Goal: Task Accomplishment & Management: Use online tool/utility

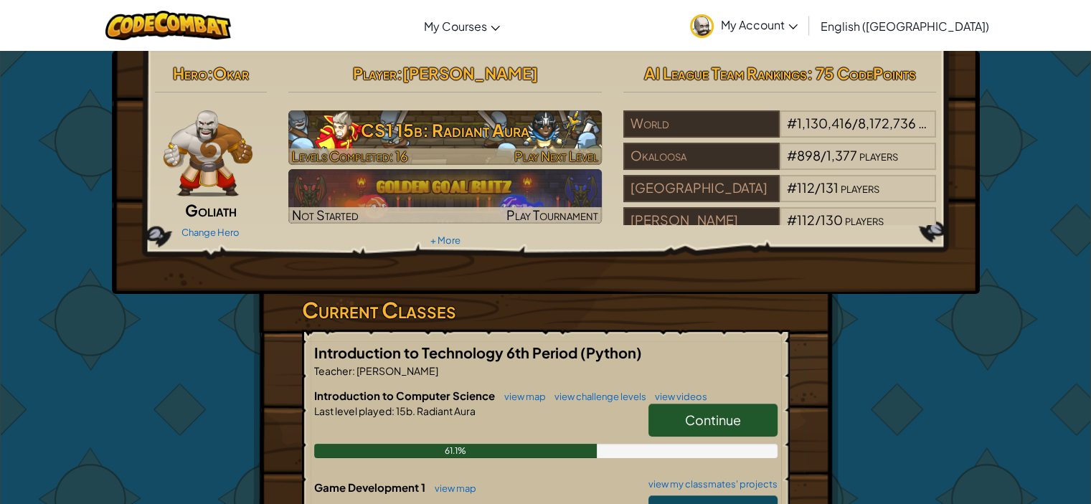
click at [482, 128] on h3 "CS1 15b: Radiant Aura" at bounding box center [444, 130] width 313 height 32
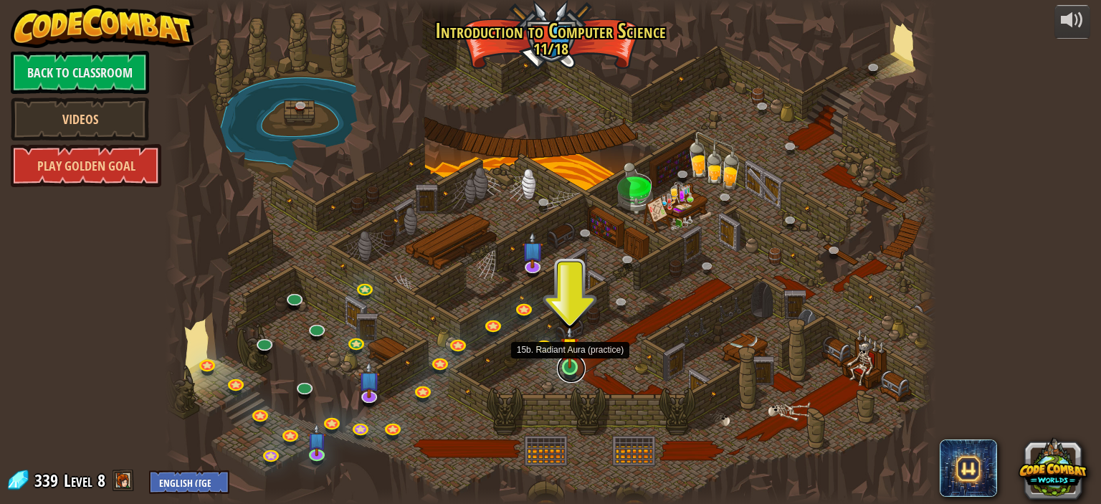
click at [571, 370] on link at bounding box center [571, 368] width 29 height 29
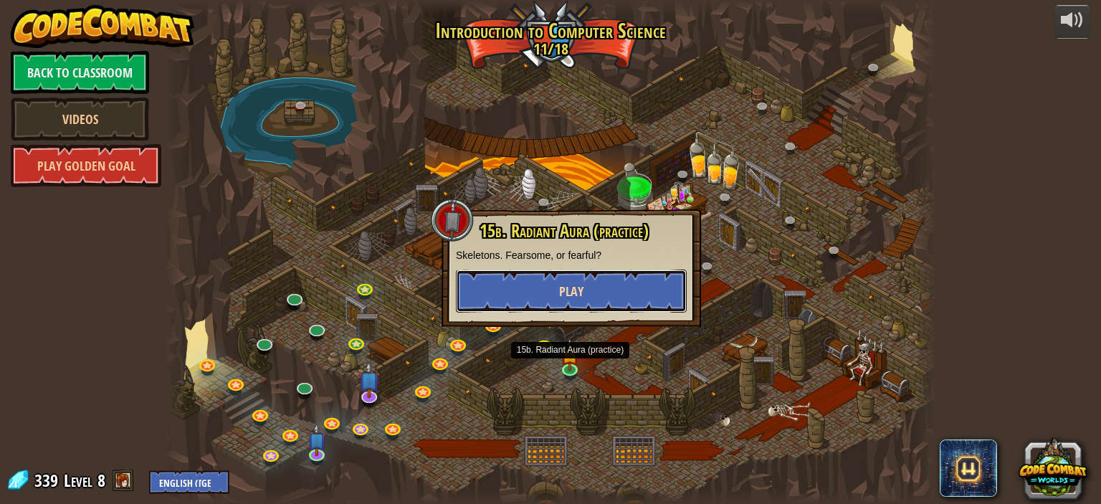
click at [576, 295] on span "Play" at bounding box center [571, 291] width 24 height 18
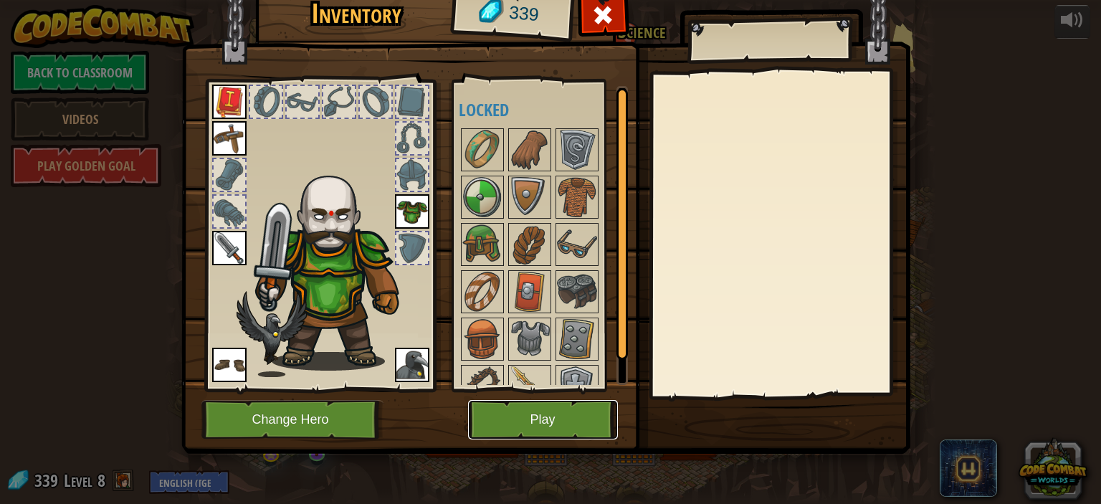
click at [533, 431] on button "Play" at bounding box center [543, 419] width 150 height 39
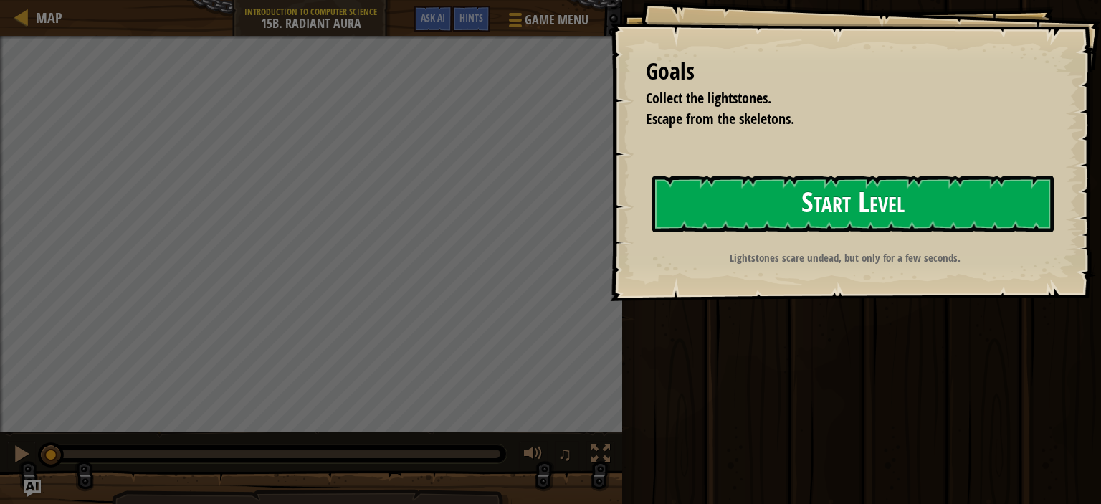
click at [885, 189] on button "Start Level" at bounding box center [853, 204] width 402 height 57
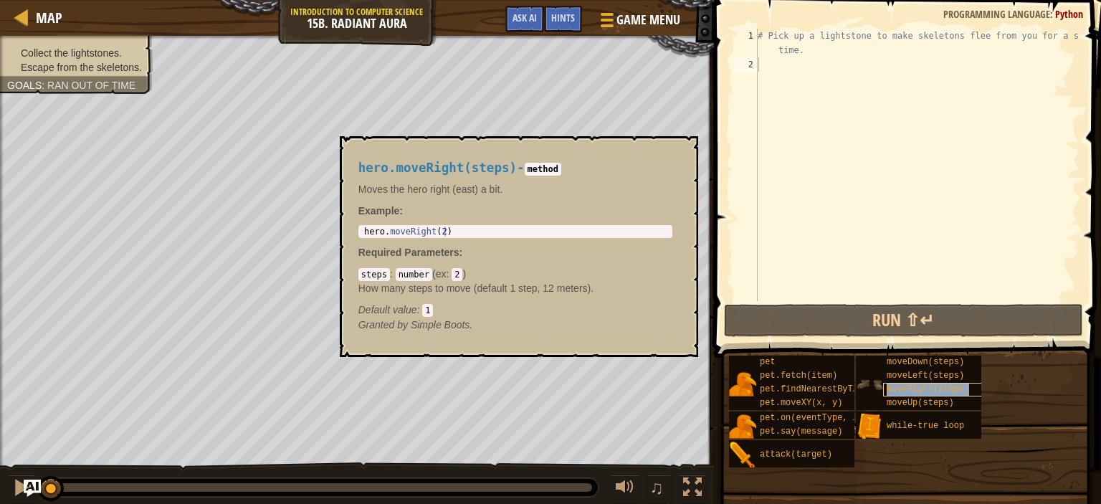
click at [911, 392] on span "moveRight(steps)" at bounding box center [928, 389] width 82 height 10
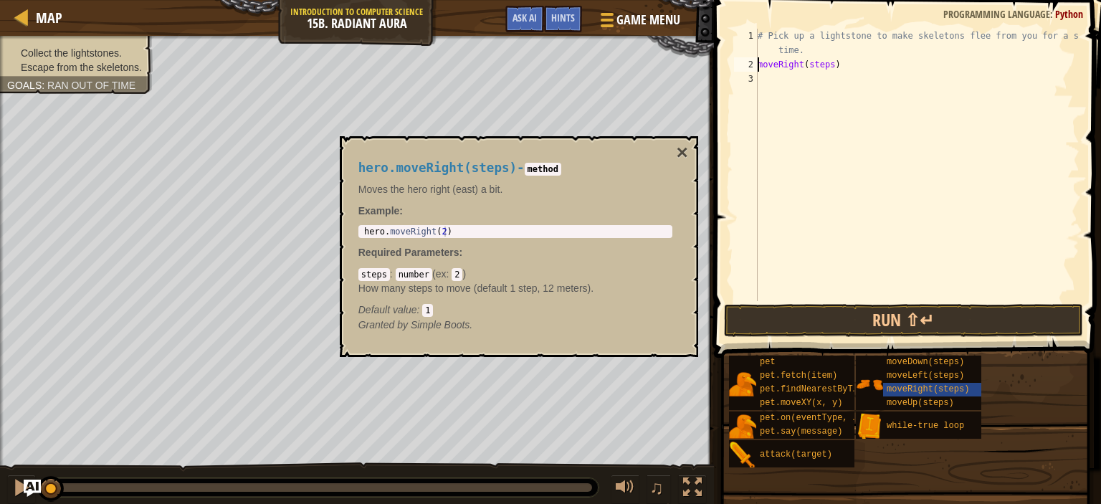
click at [832, 71] on div "# Pick up a lightstone to make skeletons flee from you for a short time. moveRi…" at bounding box center [917, 186] width 325 height 315
click at [826, 65] on div "# Pick up a lightstone to make skeletons flee from you for a short time. moveRi…" at bounding box center [917, 186] width 325 height 315
click at [868, 328] on button "Run ⇧↵" at bounding box center [903, 320] width 359 height 33
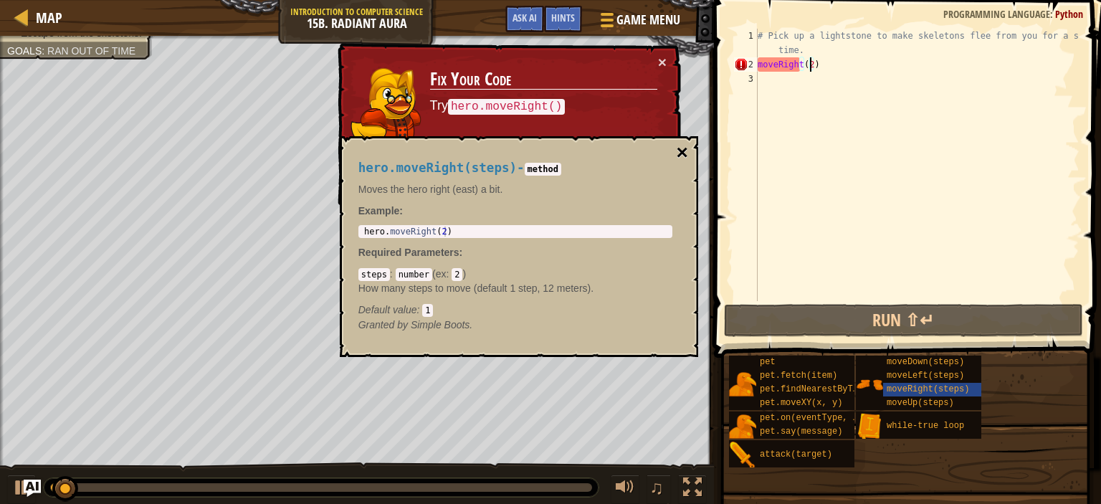
click at [684, 157] on button "×" at bounding box center [681, 153] width 11 height 20
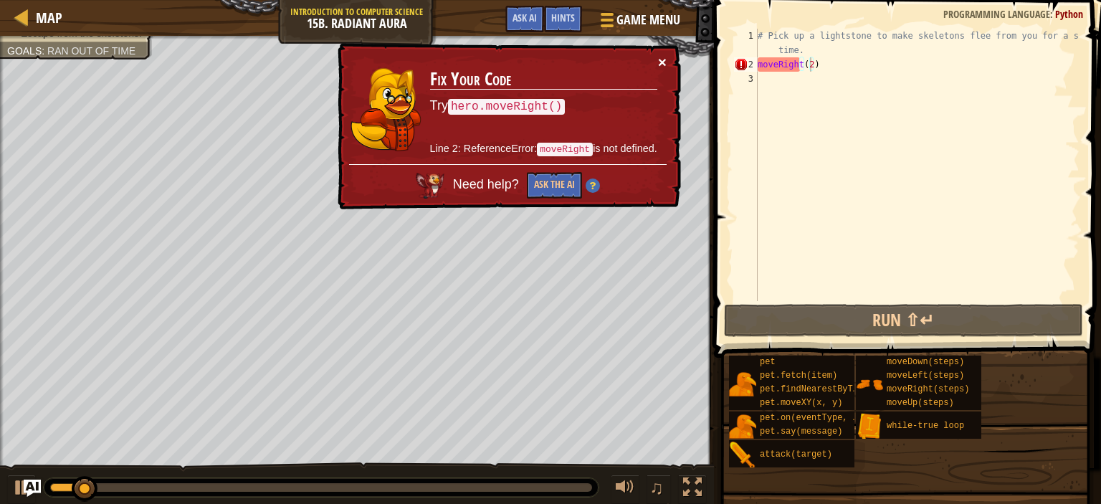
click at [663, 65] on button "×" at bounding box center [663, 64] width 9 height 15
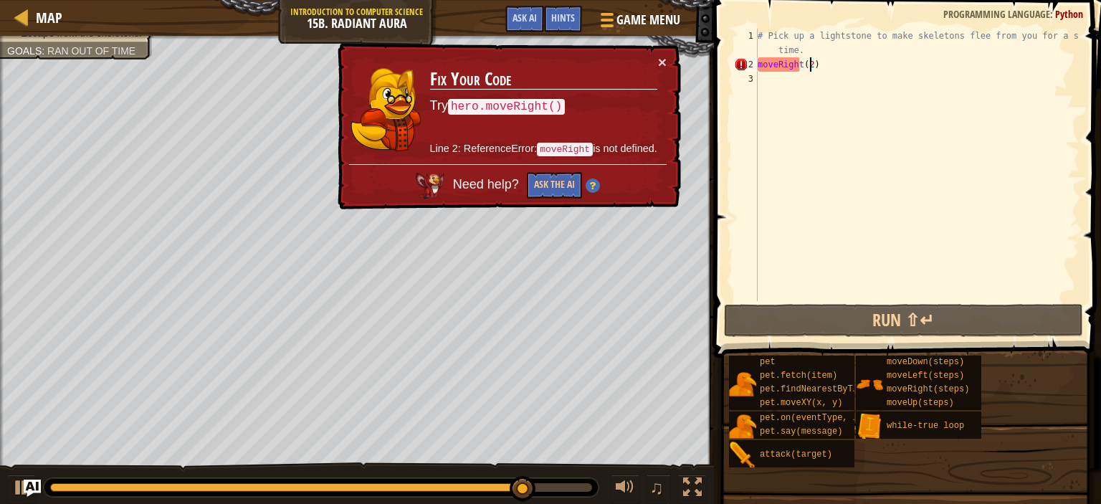
click at [761, 66] on div "# Pick up a lightstone to make skeletons flee from you for a short time. moveRi…" at bounding box center [917, 186] width 325 height 315
click at [759, 65] on div "# Pick up a lightstone to make skeletons flee from you for a short time. moveRi…" at bounding box center [917, 186] width 325 height 315
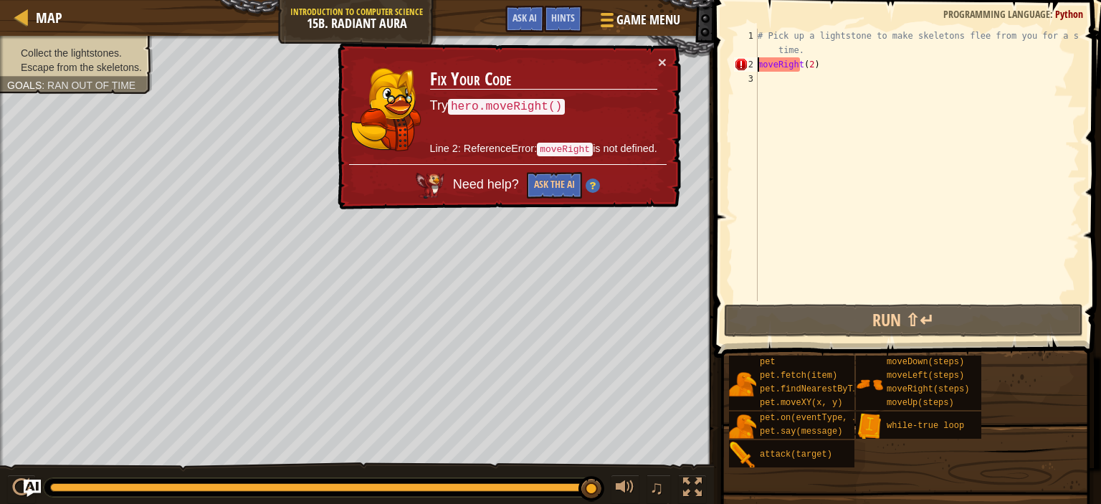
scroll to position [6, 0]
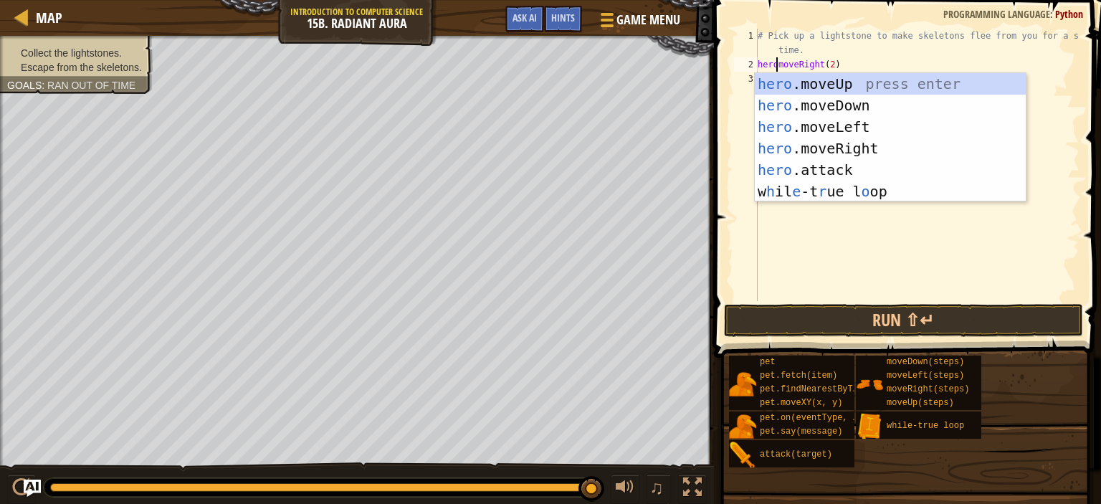
type textarea "hero.moveRight(2)"
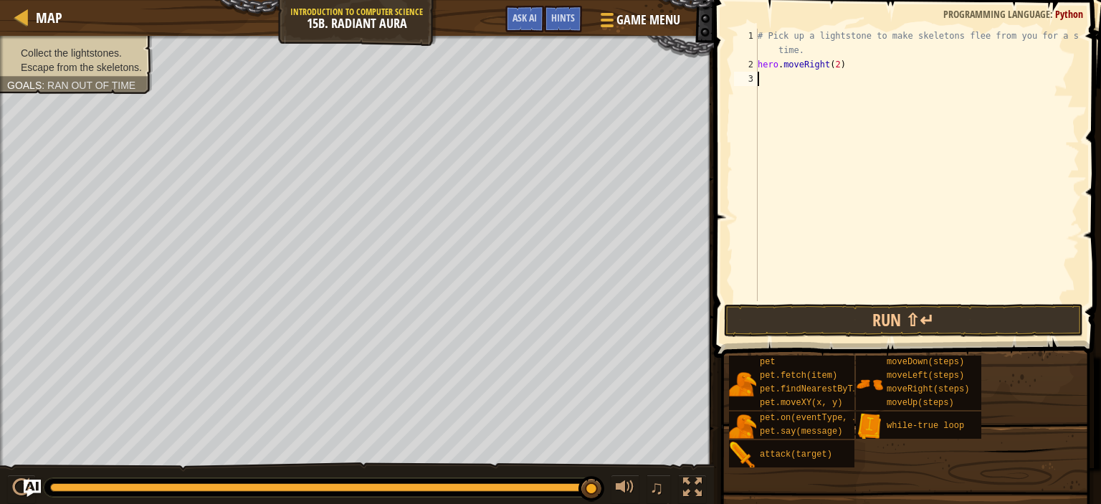
click at [848, 252] on div "# Pick up a lightstone to make skeletons flee from you for a short time. hero .…" at bounding box center [917, 186] width 325 height 315
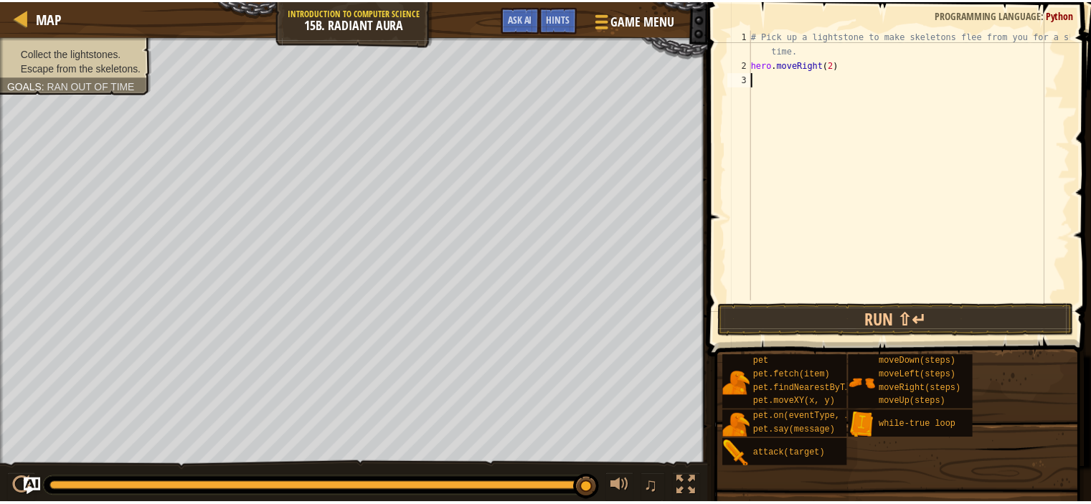
scroll to position [6, 0]
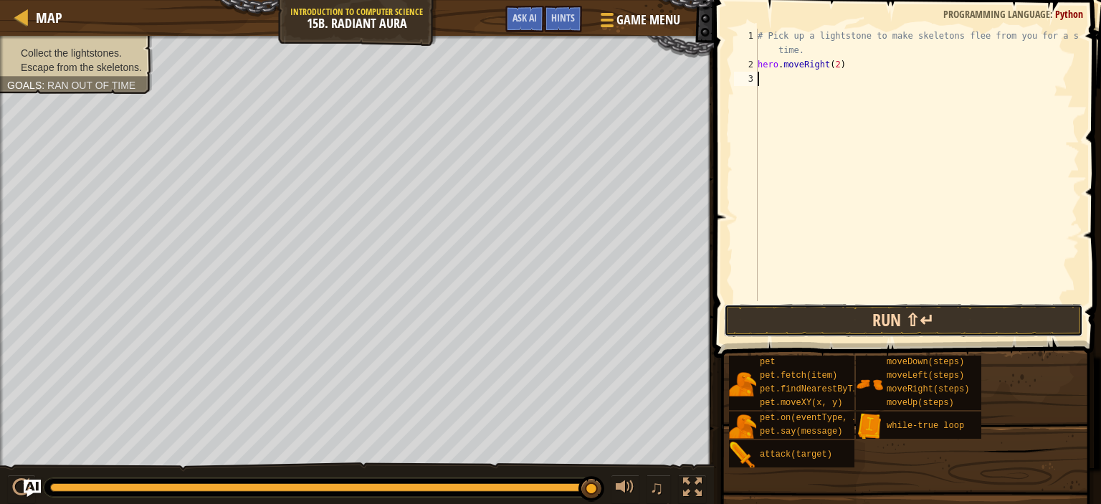
click at [874, 311] on button "Run ⇧↵" at bounding box center [903, 320] width 359 height 33
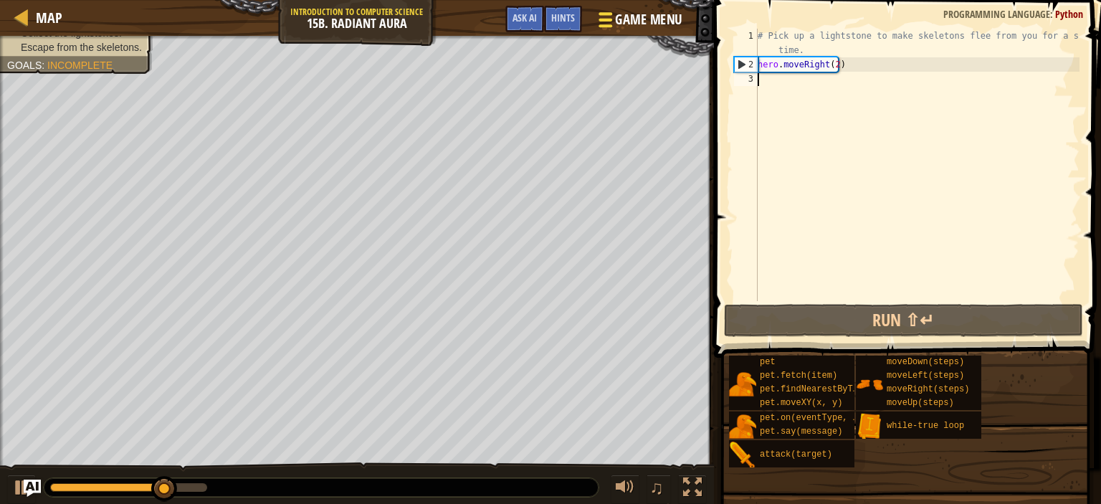
click at [651, 19] on span "Game Menu" at bounding box center [648, 19] width 67 height 19
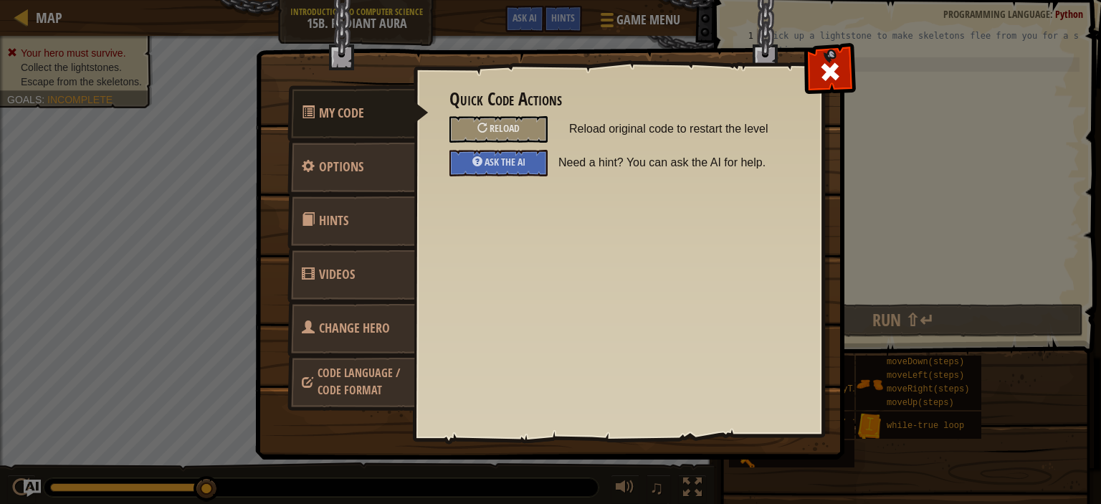
click at [797, 77] on div "Quick Code Actions Reload Reload original code to restart the level Ask the AI …" at bounding box center [618, 227] width 409 height 355
click at [826, 74] on span at bounding box center [830, 71] width 23 height 23
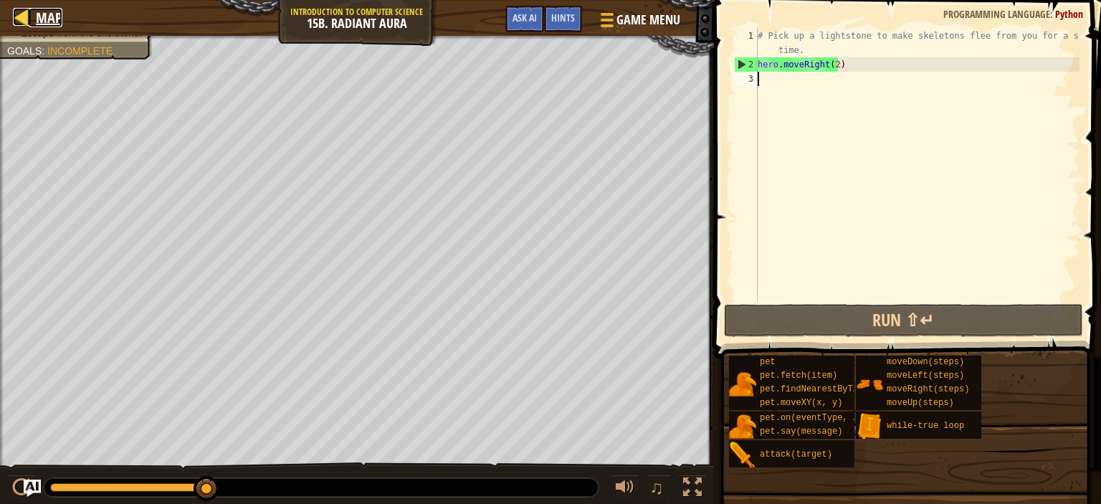
click at [45, 16] on span "Map" at bounding box center [49, 17] width 27 height 19
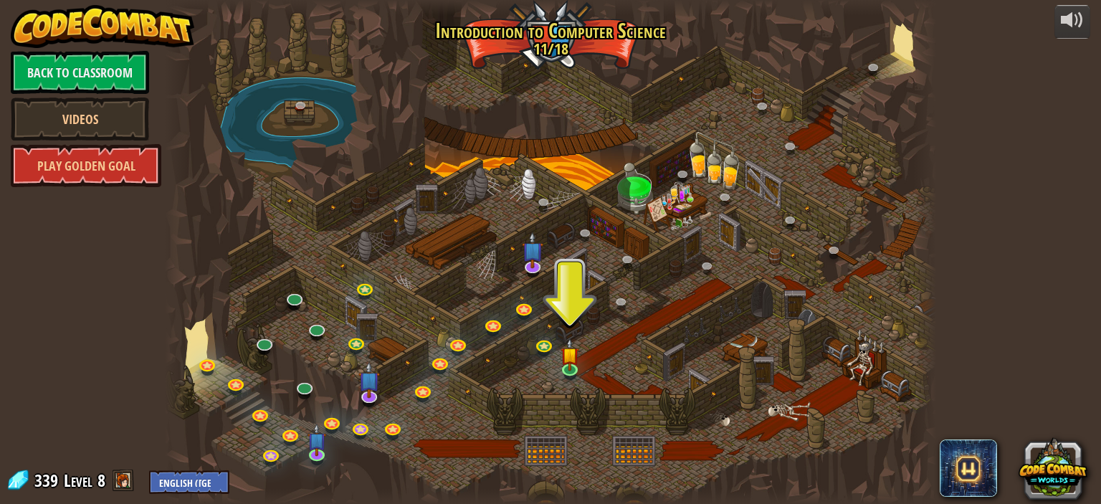
click at [75, 465] on div "powered by Back to Classroom Videos Play Golden Goal 25. Kithgard Gates (Locked…" at bounding box center [550, 252] width 1101 height 504
click at [118, 490] on span at bounding box center [124, 481] width 22 height 22
click at [148, 484] on div "339 Level 8 English ([GEOGRAPHIC_DATA]) English ([GEOGRAPHIC_DATA]) 简体中文 繁體中文 р…" at bounding box center [118, 481] width 224 height 25
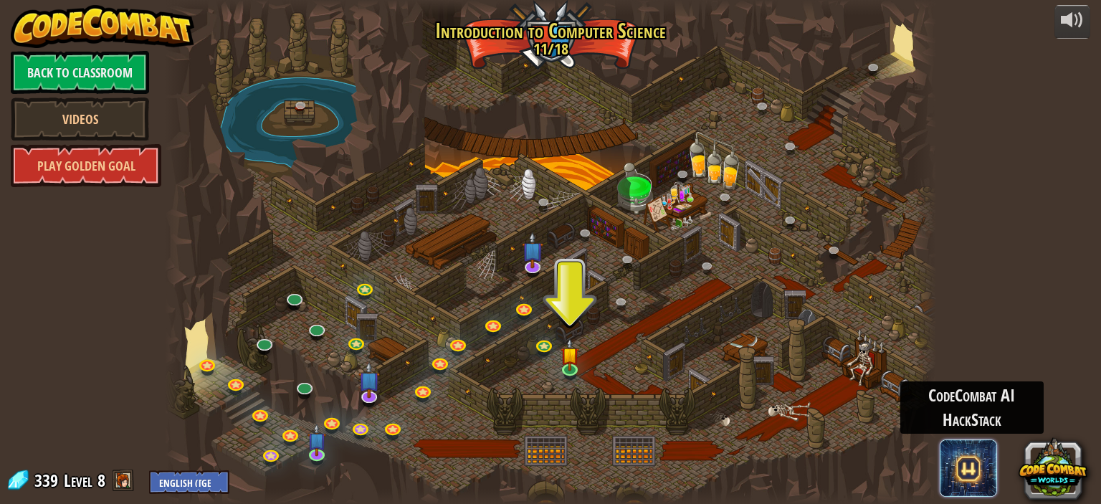
click at [977, 478] on span at bounding box center [968, 468] width 57 height 57
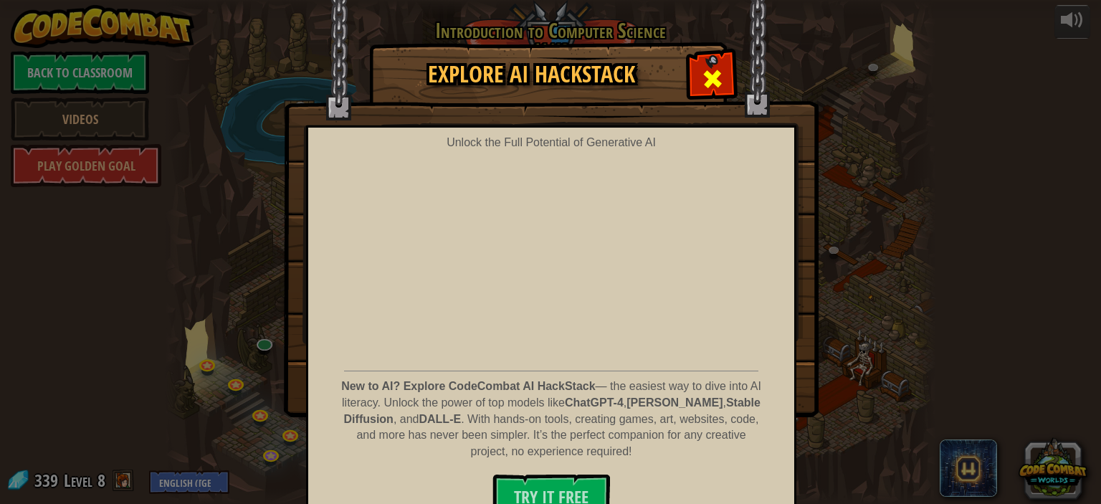
click at [706, 68] on span at bounding box center [712, 78] width 23 height 23
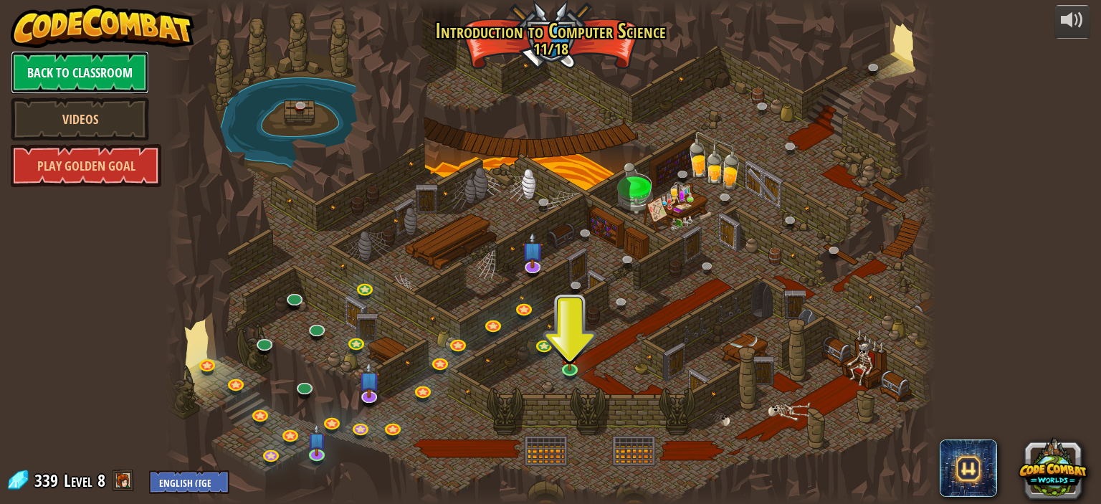
click at [132, 68] on link "Back to Classroom" at bounding box center [80, 72] width 138 height 43
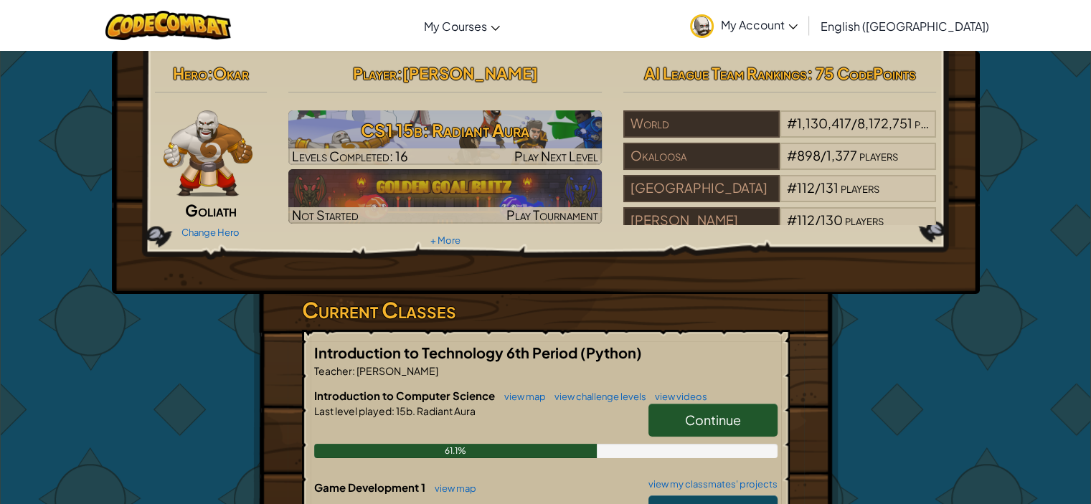
click at [623, 298] on h3 "Current Classes" at bounding box center [546, 310] width 488 height 32
click at [797, 31] on span "My Account" at bounding box center [759, 24] width 77 height 15
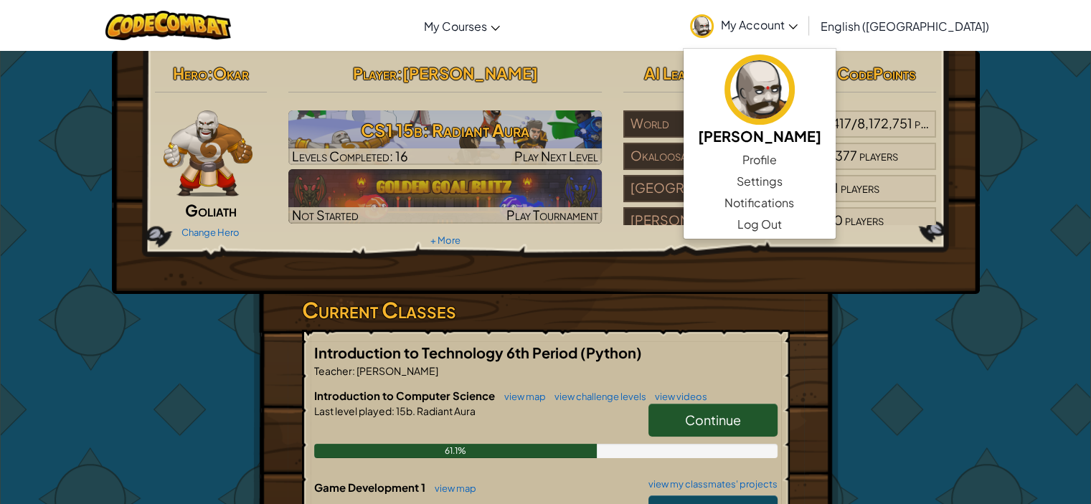
click at [923, 344] on div "Hero : [PERSON_NAME] Change Hero Player : [PERSON_NAME] CS1 15b: Radiant Aura L…" at bounding box center [545, 513] width 839 height 924
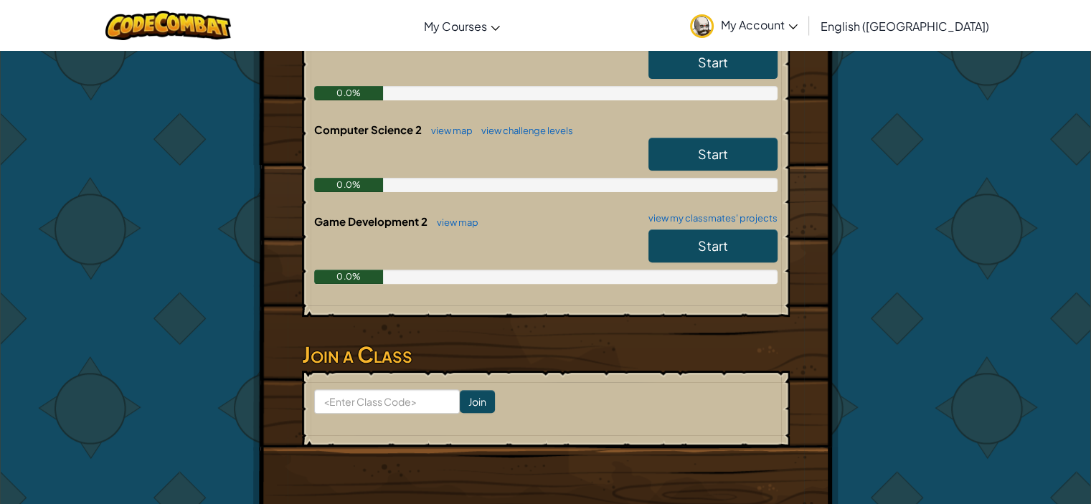
scroll to position [450, 0]
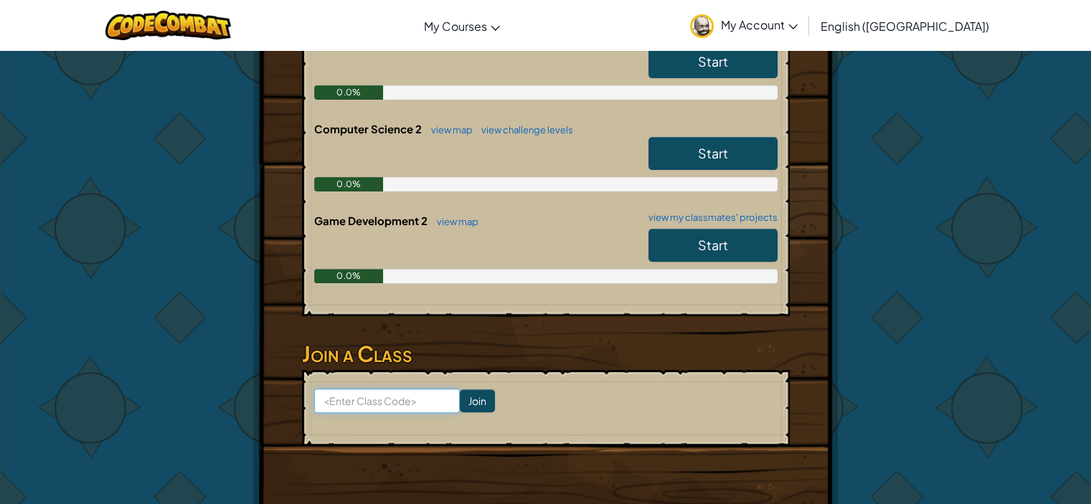
click at [351, 395] on input at bounding box center [387, 401] width 146 height 24
click at [797, 22] on span "My Account" at bounding box center [759, 24] width 77 height 15
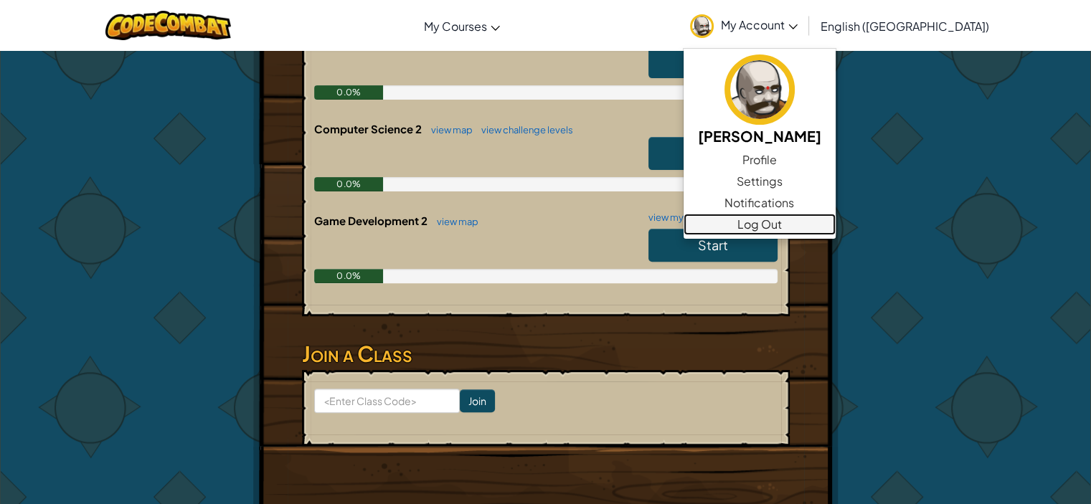
click at [835, 228] on link "Log Out" at bounding box center [759, 225] width 152 height 22
